Goal: Task Accomplishment & Management: Use online tool/utility

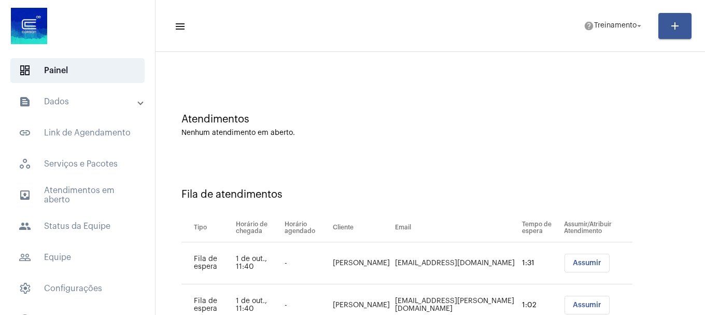
scroll to position [74, 0]
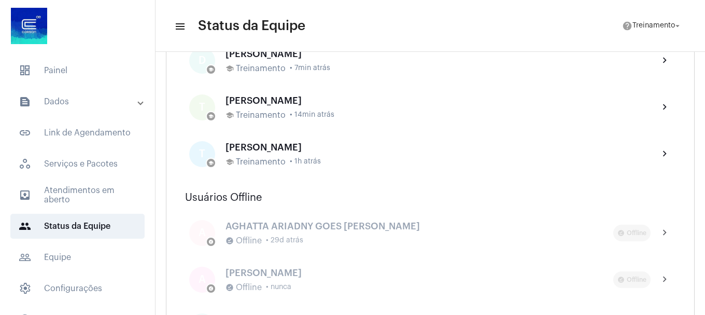
scroll to position [570, 0]
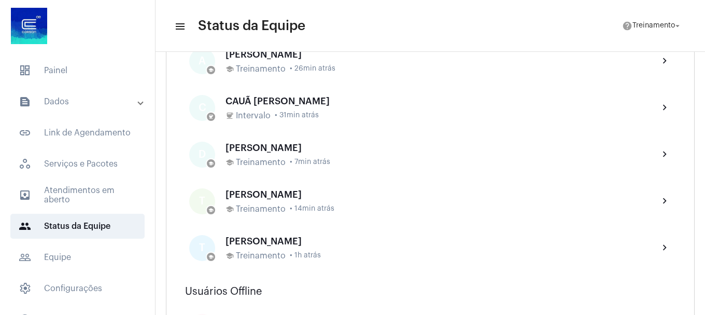
scroll to position [467, 0]
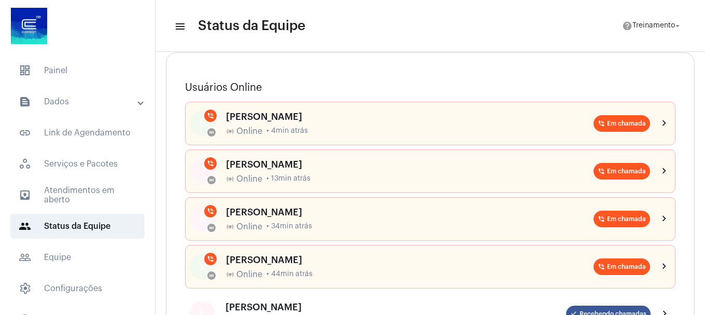
scroll to position [104, 0]
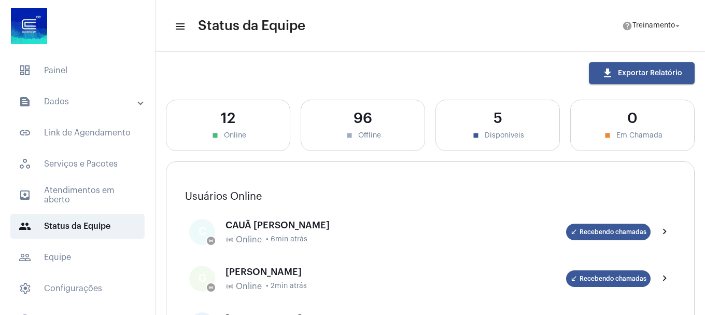
click at [96, 98] on mat-panel-title "text_snippet_outlined Dados" at bounding box center [79, 101] width 120 height 12
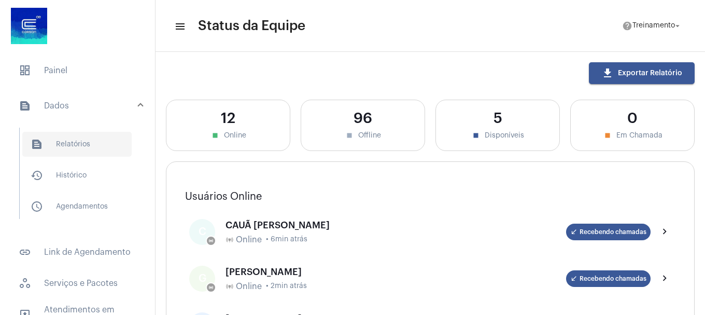
click at [87, 140] on span "text_snippet_outlined Relatórios" at bounding box center [76, 144] width 109 height 25
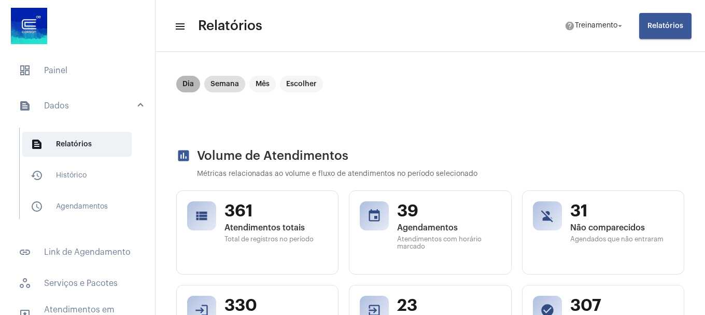
click at [185, 86] on mat-chip "Dia" at bounding box center [188, 84] width 24 height 17
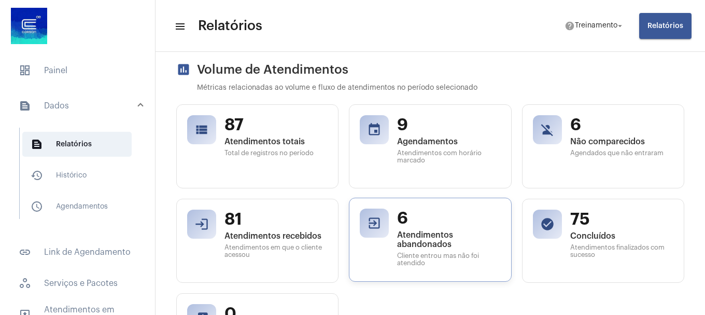
scroll to position [52, 0]
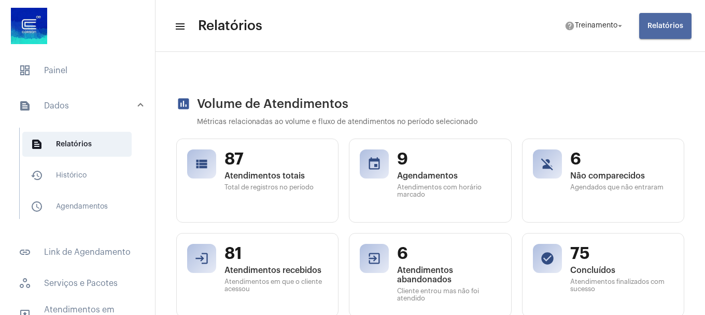
click at [660, 26] on span "Relatórios" at bounding box center [666, 25] width 36 height 7
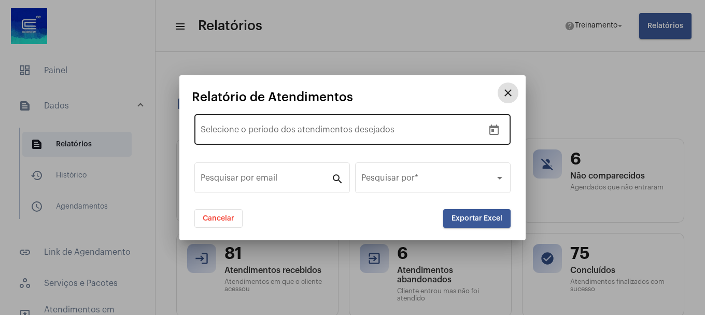
click at [350, 138] on div "Data de início – Selecione o período dos atendimentos desejados" at bounding box center [342, 128] width 283 height 33
click at [497, 132] on icon "Open calendar" at bounding box center [494, 130] width 12 height 12
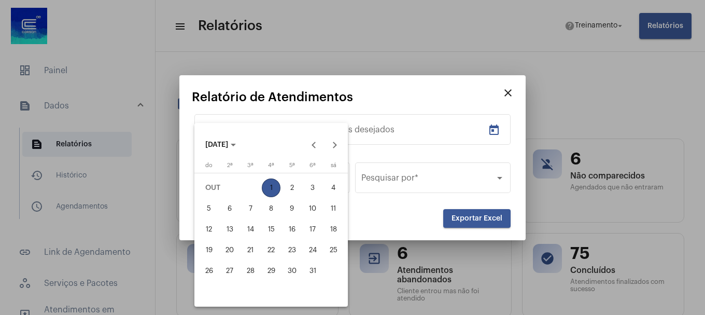
click at [272, 188] on div "1" at bounding box center [271, 187] width 19 height 19
type input "[DATE]"
click at [270, 188] on div "1" at bounding box center [271, 187] width 19 height 19
type input "[DATE]"
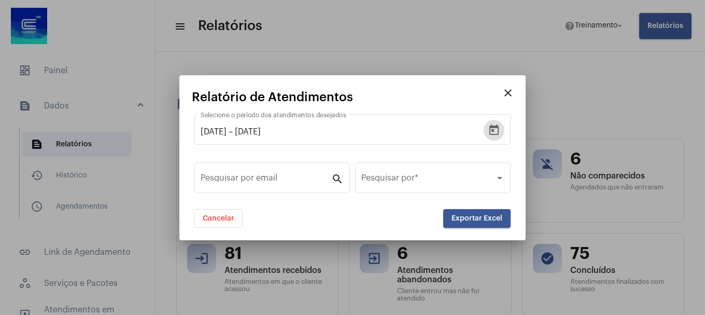
click at [462, 222] on button "Exportar Excel" at bounding box center [476, 218] width 67 height 19
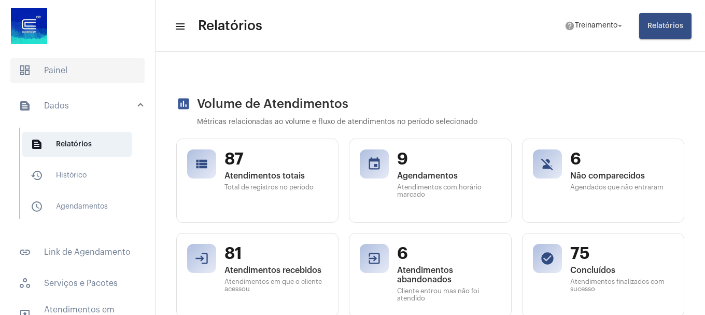
click at [80, 69] on span "dashboard Painel" at bounding box center [77, 70] width 134 height 25
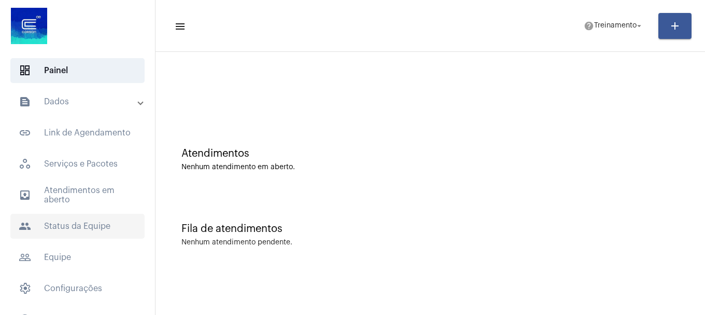
click at [69, 225] on span "people Status da Equipe" at bounding box center [77, 226] width 134 height 25
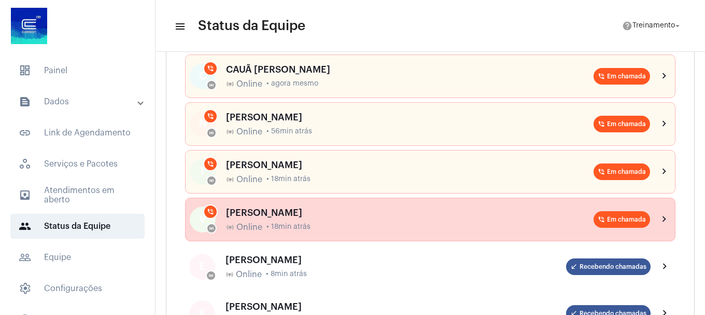
scroll to position [156, 0]
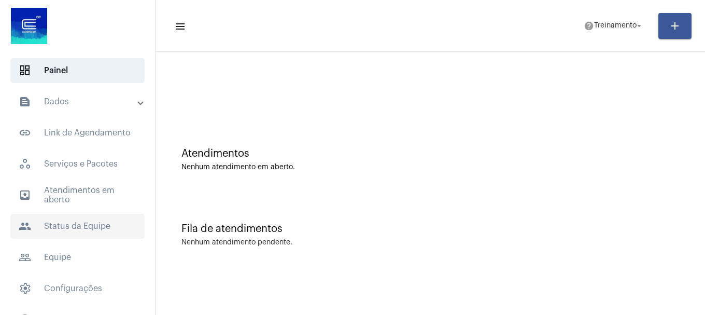
click at [81, 223] on span "people Status da Equipe" at bounding box center [77, 226] width 134 height 25
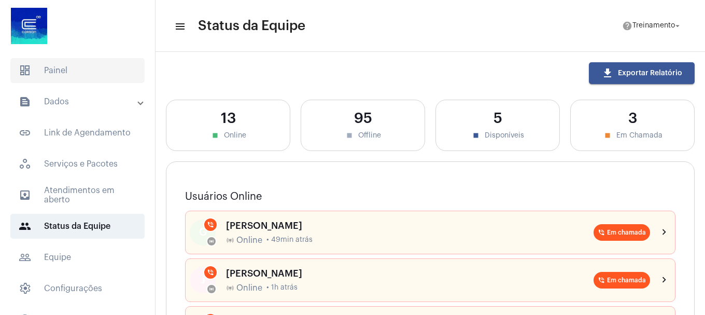
click at [58, 72] on span "dashboard Painel" at bounding box center [77, 70] width 134 height 25
